Goal: Transaction & Acquisition: Purchase product/service

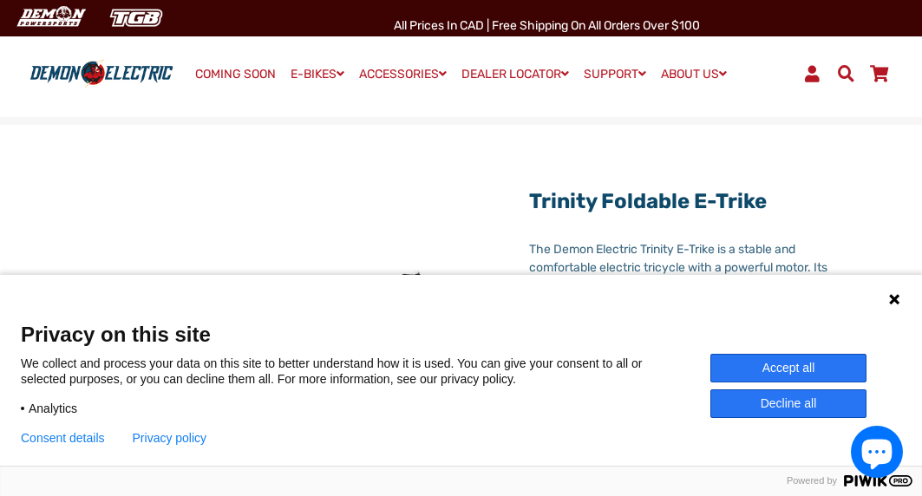
click at [803, 371] on button "Accept all" at bounding box center [789, 368] width 156 height 29
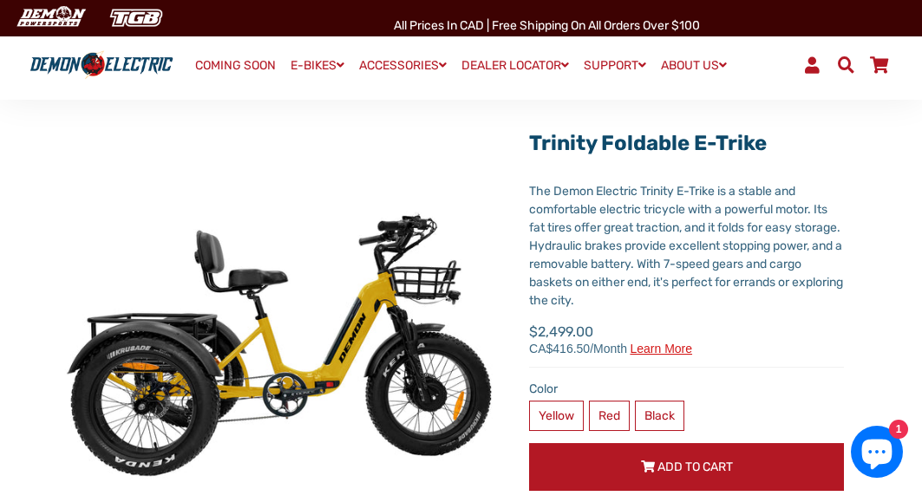
scroll to position [94, 0]
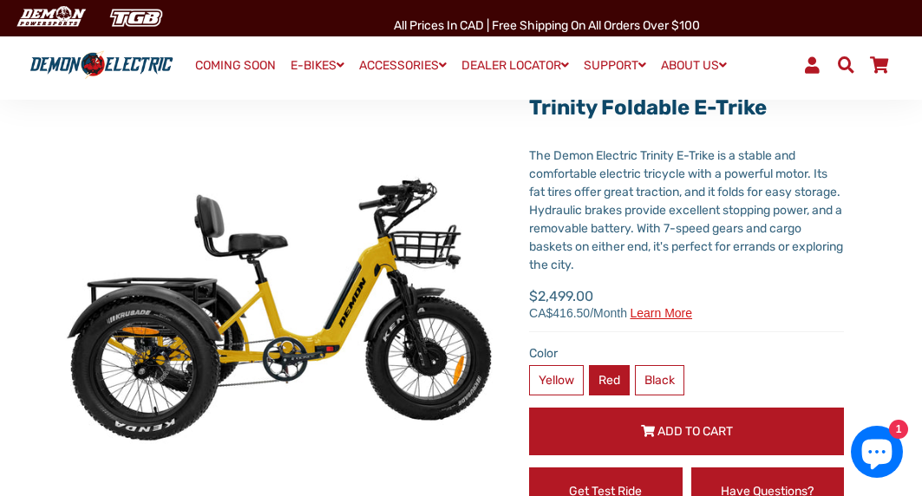
click at [609, 380] on label "Red" at bounding box center [609, 380] width 41 height 30
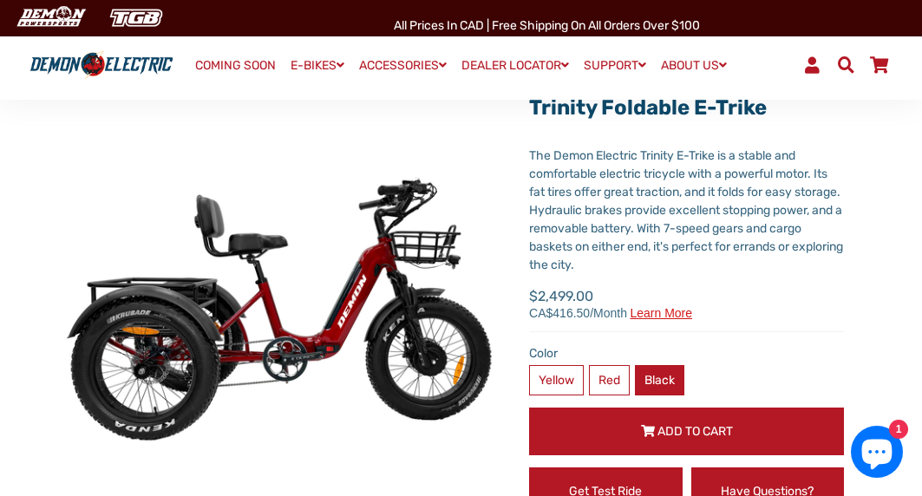
click at [672, 380] on label "Black" at bounding box center [659, 380] width 49 height 30
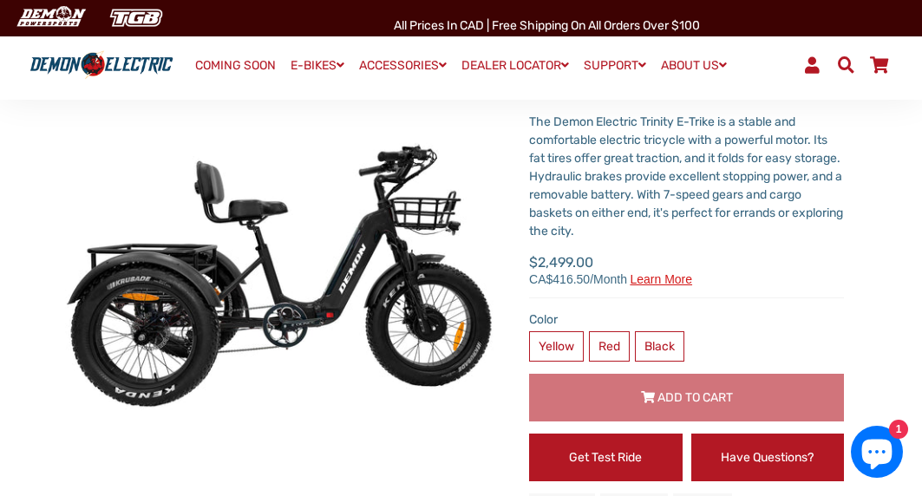
scroll to position [128, 0]
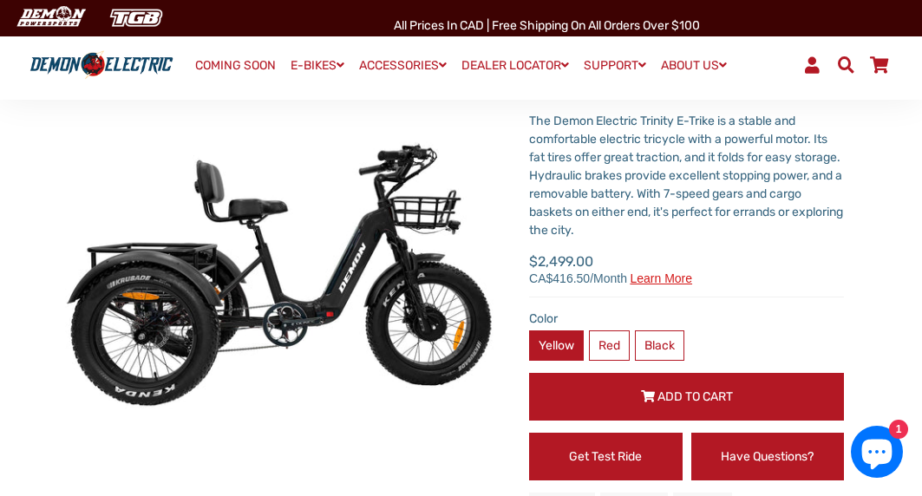
click at [553, 354] on label "Yellow" at bounding box center [556, 346] width 55 height 30
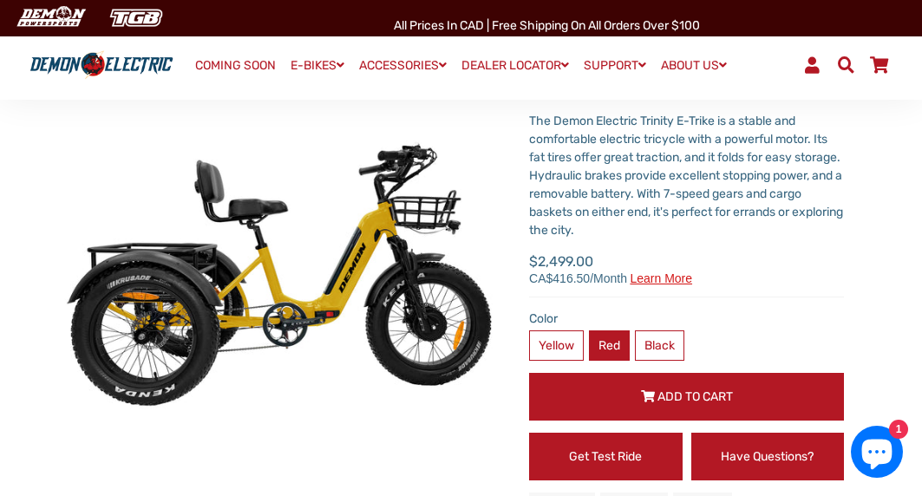
click at [613, 338] on label "Red" at bounding box center [609, 346] width 41 height 30
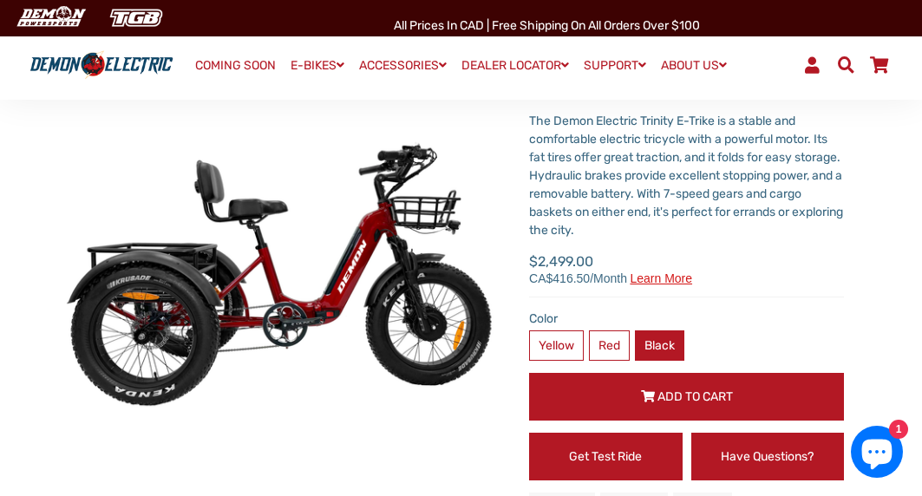
click at [659, 340] on label "Black" at bounding box center [659, 346] width 49 height 30
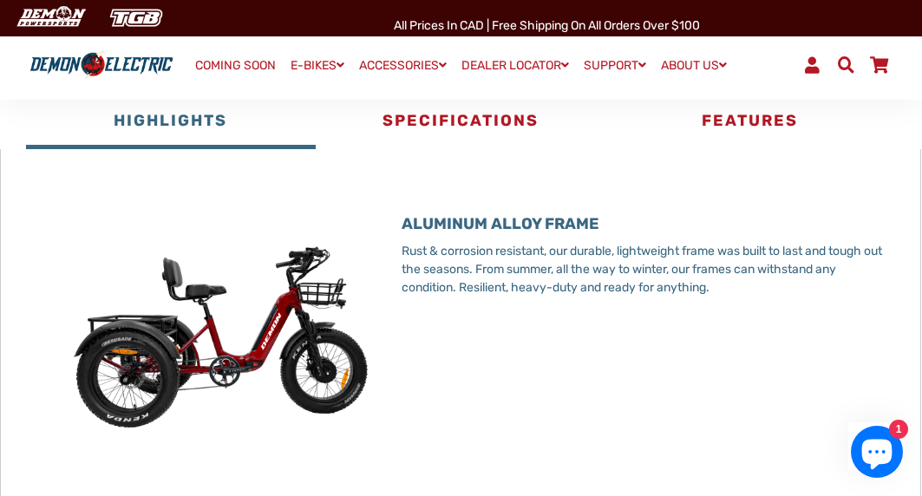
scroll to position [665, 0]
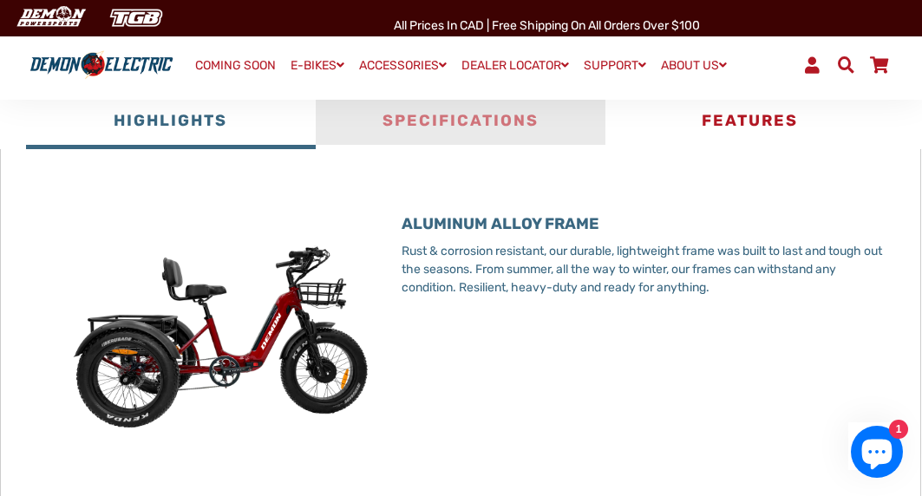
click at [467, 132] on button "Specifications" at bounding box center [461, 123] width 290 height 52
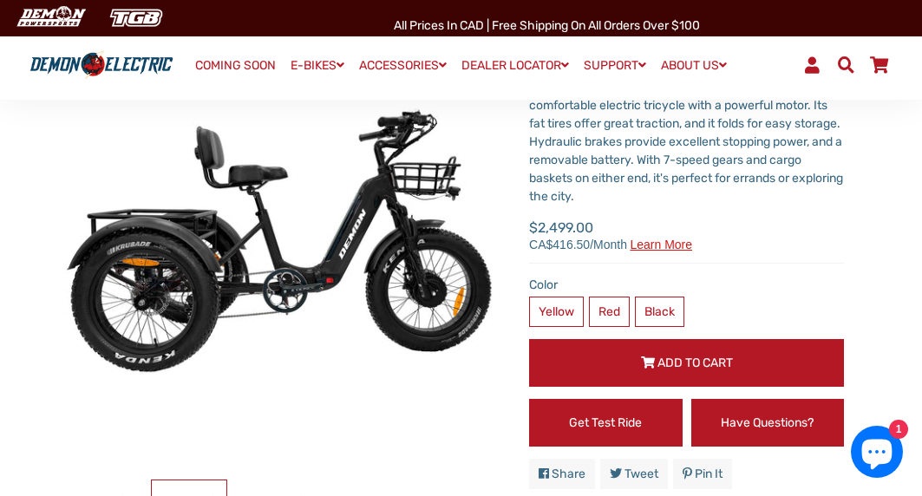
scroll to position [101, 0]
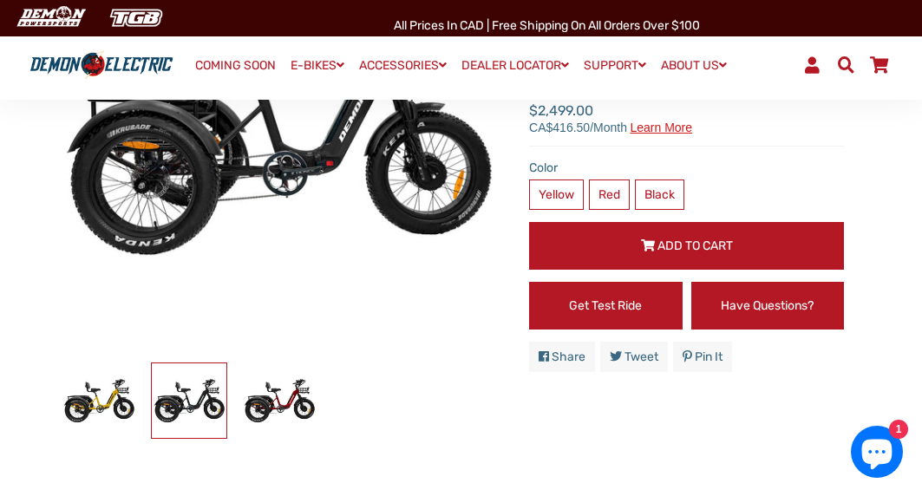
scroll to position [279, 0]
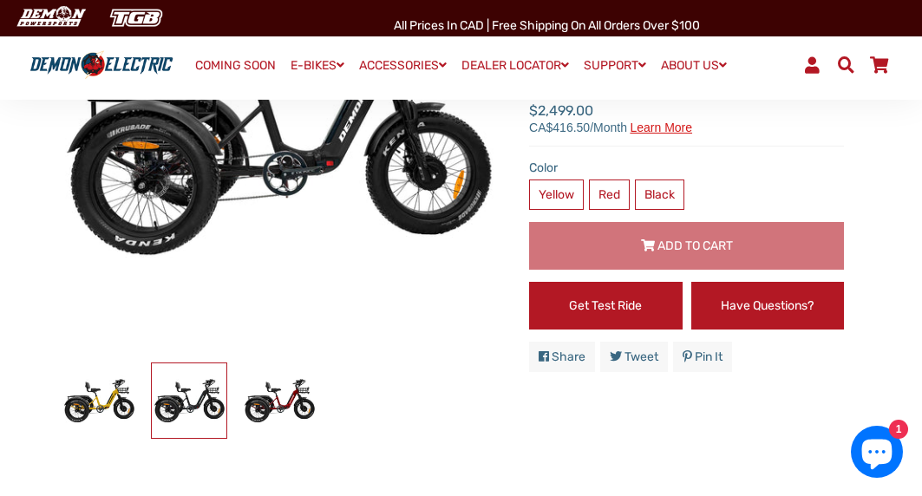
click at [676, 250] on span "Add to Cart" at bounding box center [695, 246] width 75 height 15
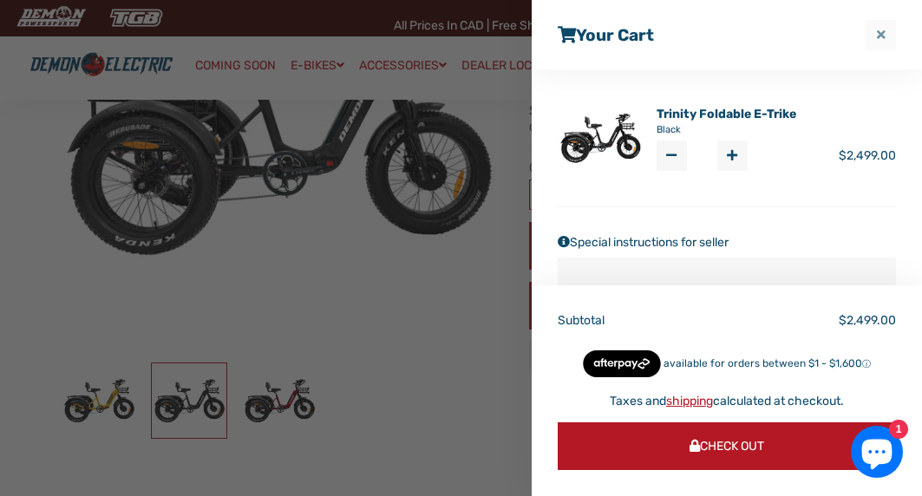
click at [883, 38] on span "button" at bounding box center [881, 35] width 9 height 12
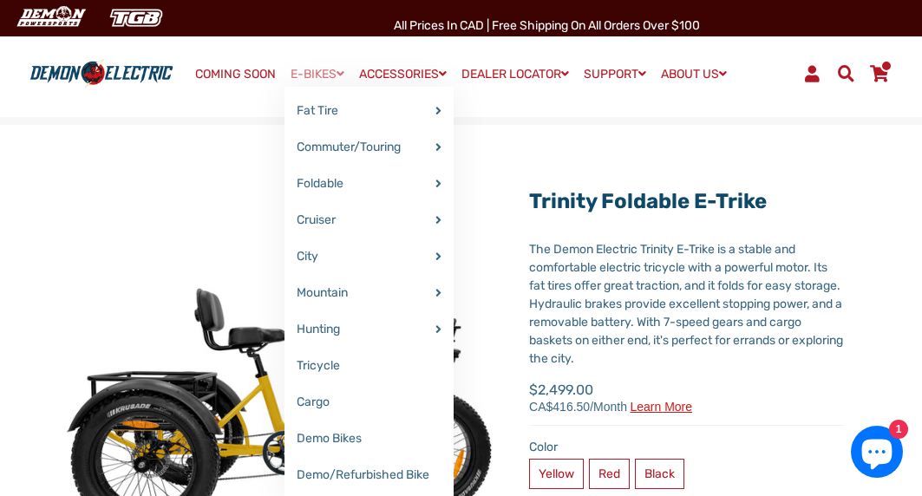
click at [293, 77] on link "E-BIKES" at bounding box center [318, 74] width 66 height 25
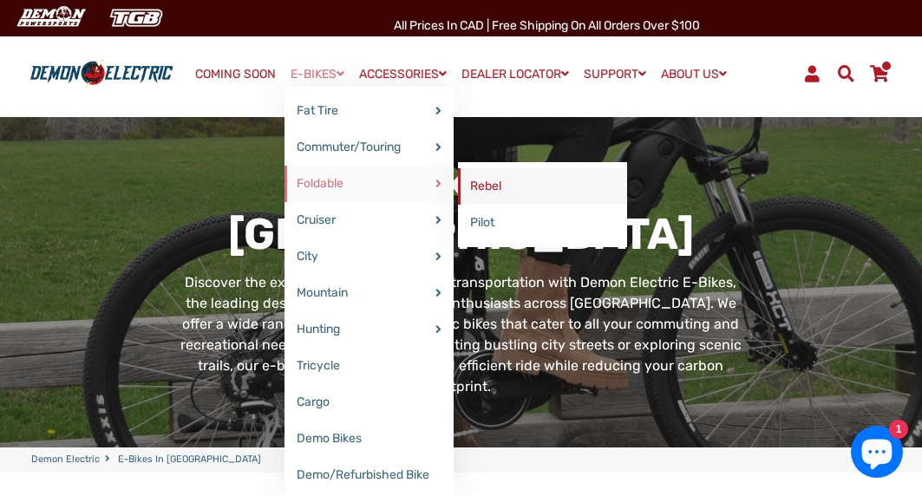
click at [473, 186] on link "Rebel" at bounding box center [542, 186] width 169 height 36
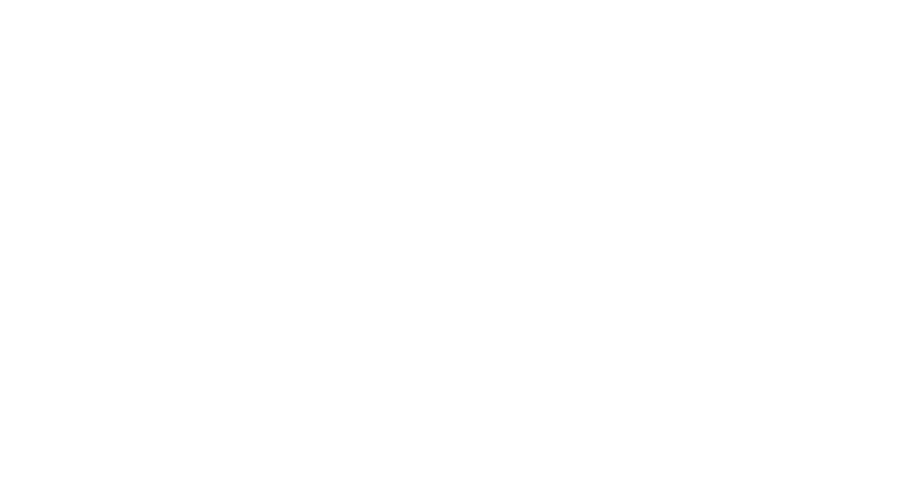
select select "******"
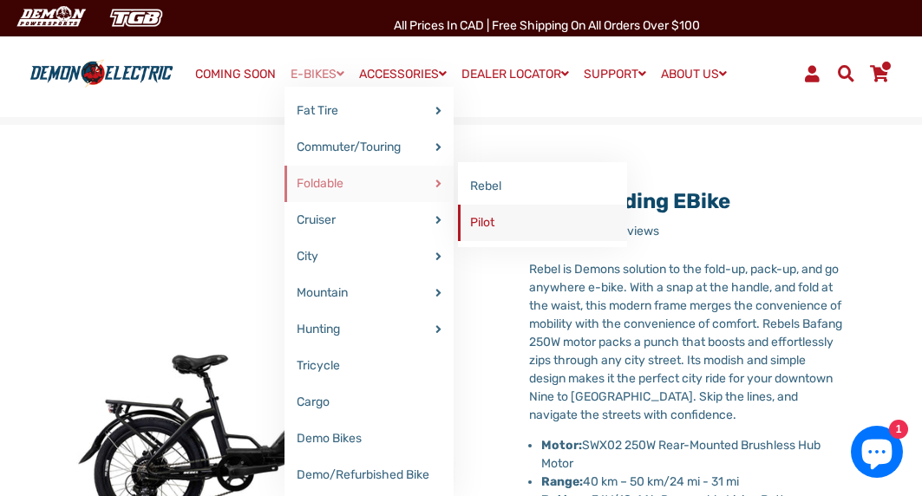
click at [476, 219] on link "Pilot" at bounding box center [542, 223] width 169 height 36
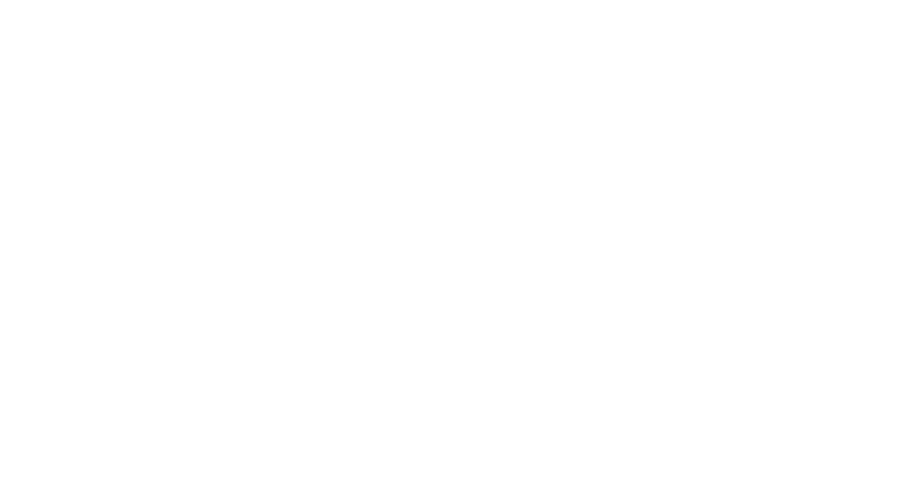
select select "******"
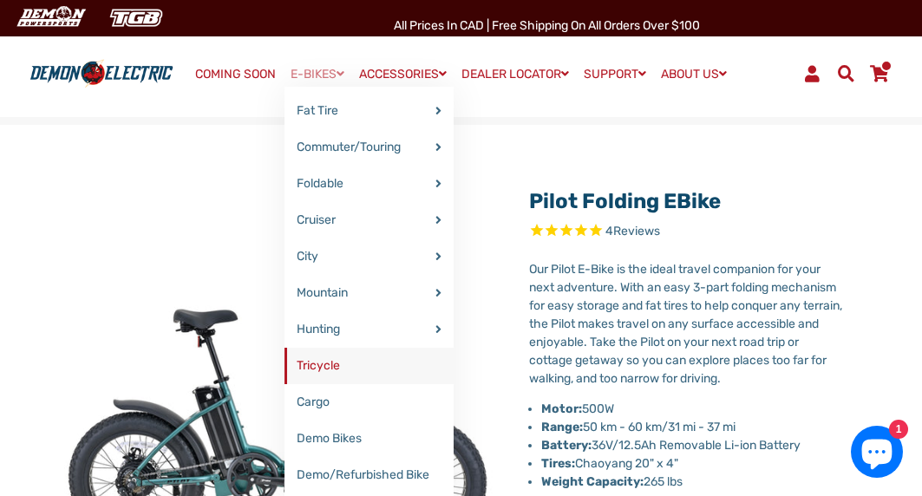
click at [301, 364] on link "Tricycle" at bounding box center [369, 366] width 169 height 36
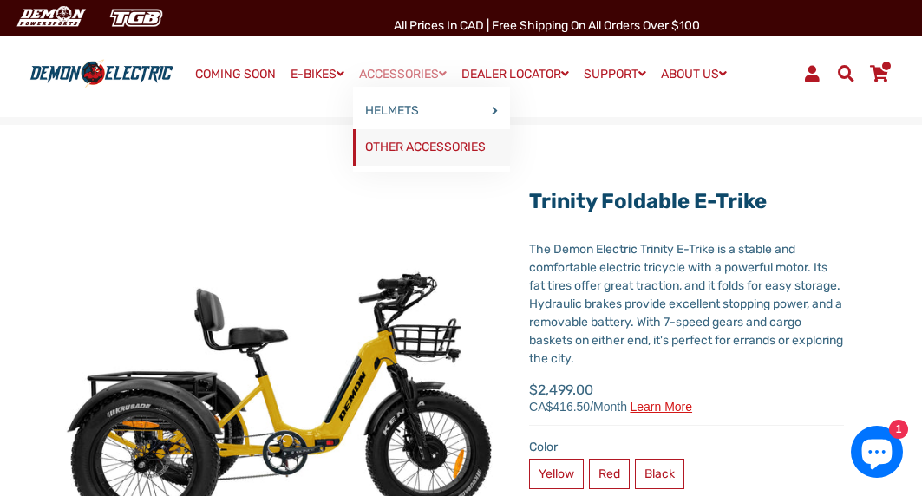
click at [401, 152] on link "OTHER ACCESSORIES" at bounding box center [431, 147] width 157 height 36
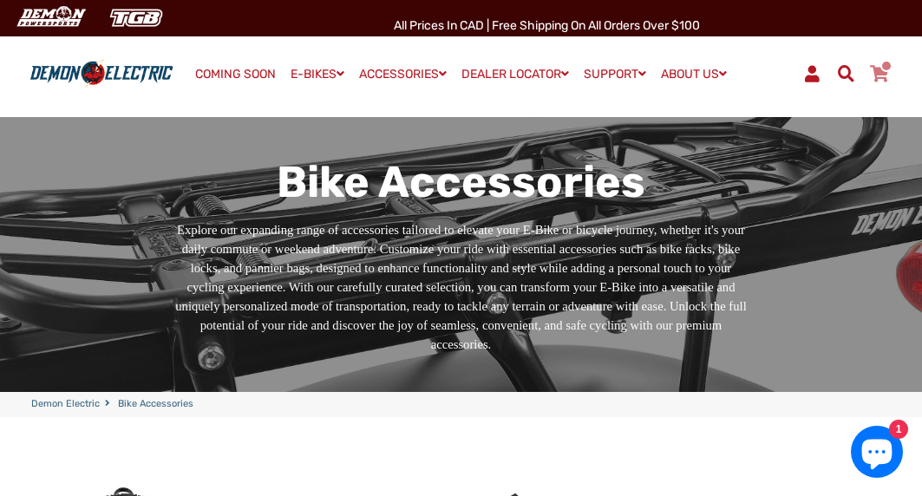
click at [878, 69] on span at bounding box center [879, 73] width 21 height 16
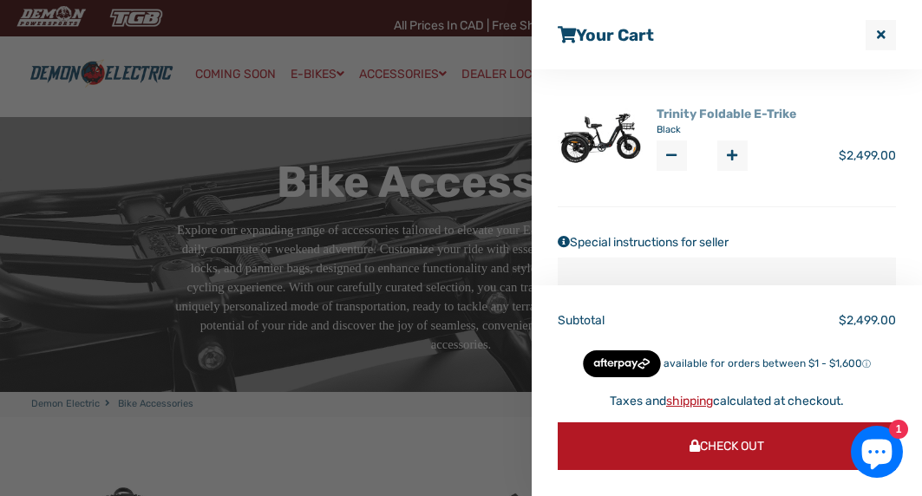
click at [732, 112] on link "Trinity Foldable E-Trike" at bounding box center [727, 114] width 140 height 18
